Goal: Transaction & Acquisition: Purchase product/service

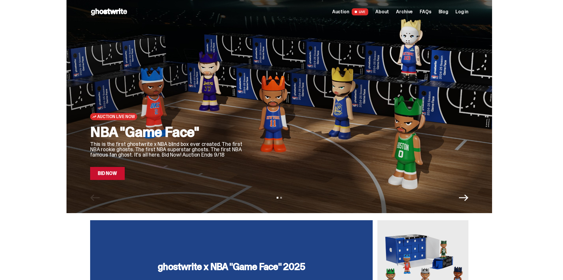
click at [227, 81] on div "Auction Live Now NBA "Game Face" This is the first ghostwrite x NBA blind box e…" at bounding box center [167, 98] width 154 height 161
click at [114, 174] on link "Bid Now" at bounding box center [107, 173] width 35 height 13
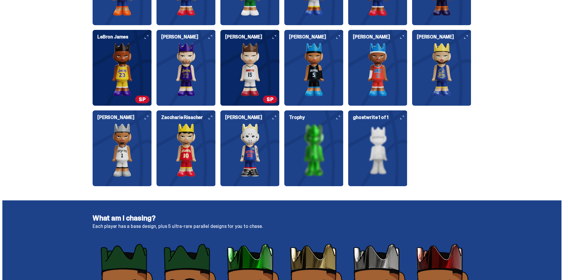
scroll to position [789, 0]
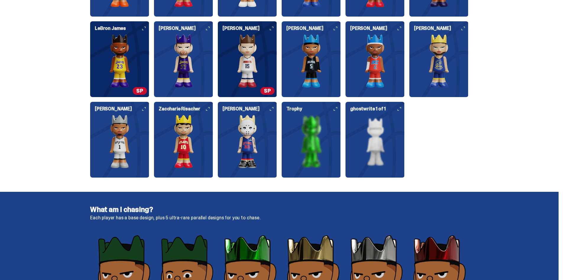
click at [364, 74] on img at bounding box center [375, 60] width 59 height 53
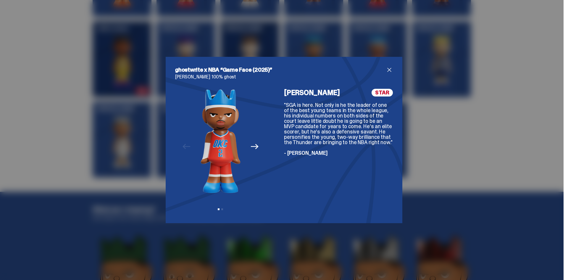
click at [381, 93] on span "STAR" at bounding box center [381, 93] width 21 height 8
click at [306, 153] on span "- [PERSON_NAME]" at bounding box center [306, 152] width 44 height 7
click at [251, 145] on icon "Next" at bounding box center [255, 147] width 8 height 8
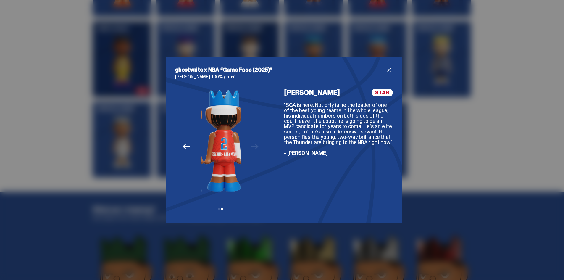
click at [250, 145] on div "Previous Next View slide 1 View slide 2" at bounding box center [220, 151] width 91 height 125
